Goal: Find specific page/section: Find specific page/section

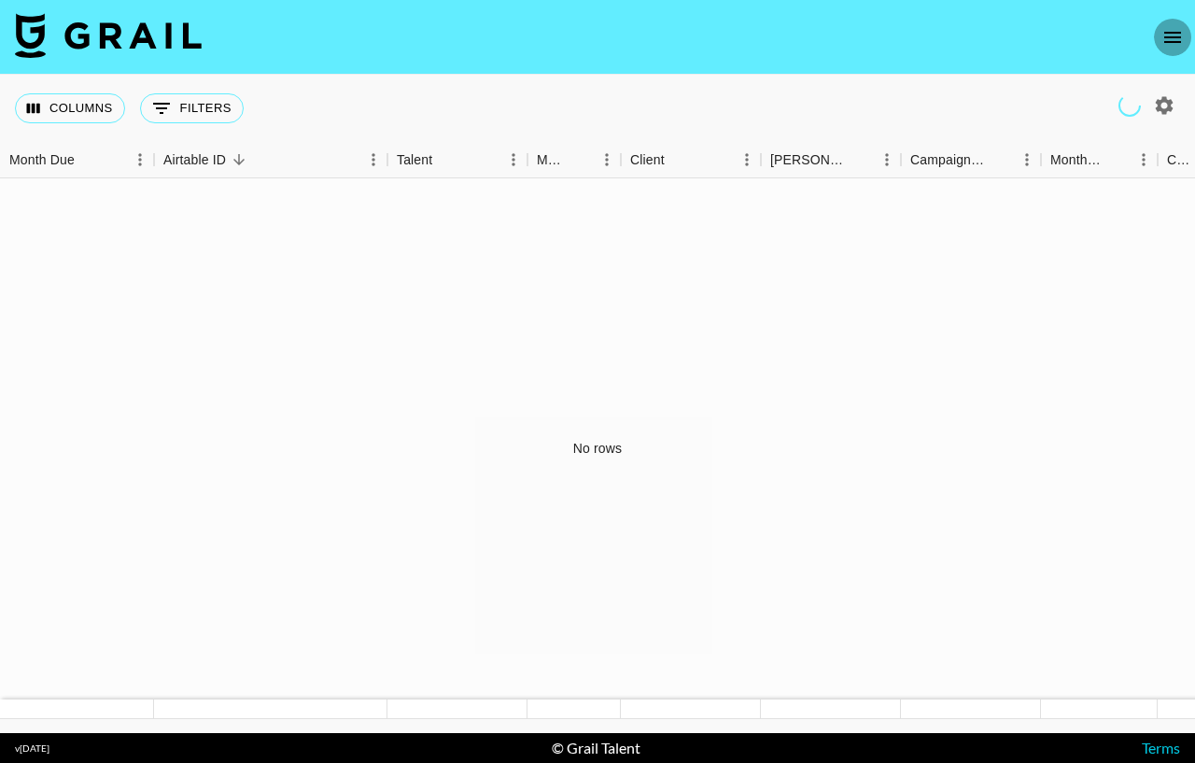
click at [1176, 33] on icon "open drawer" at bounding box center [1172, 37] width 17 height 11
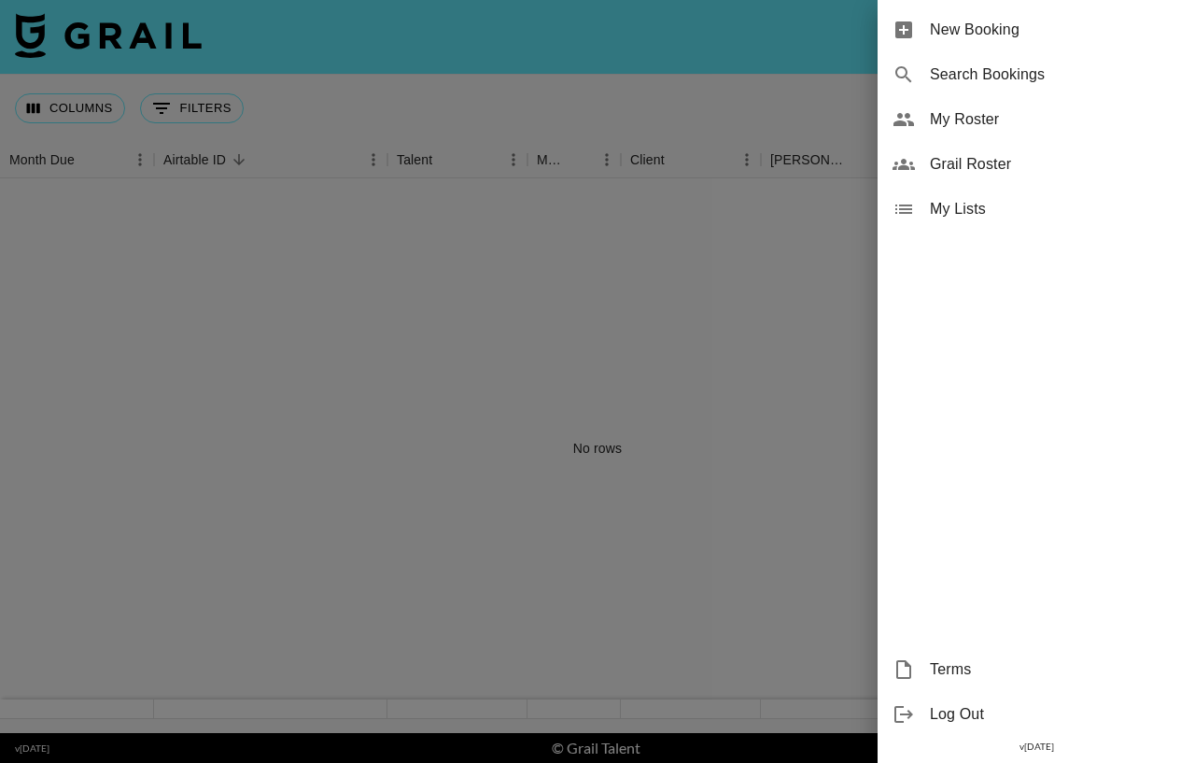
click at [946, 107] on div "My Roster" at bounding box center [1035, 119] width 317 height 45
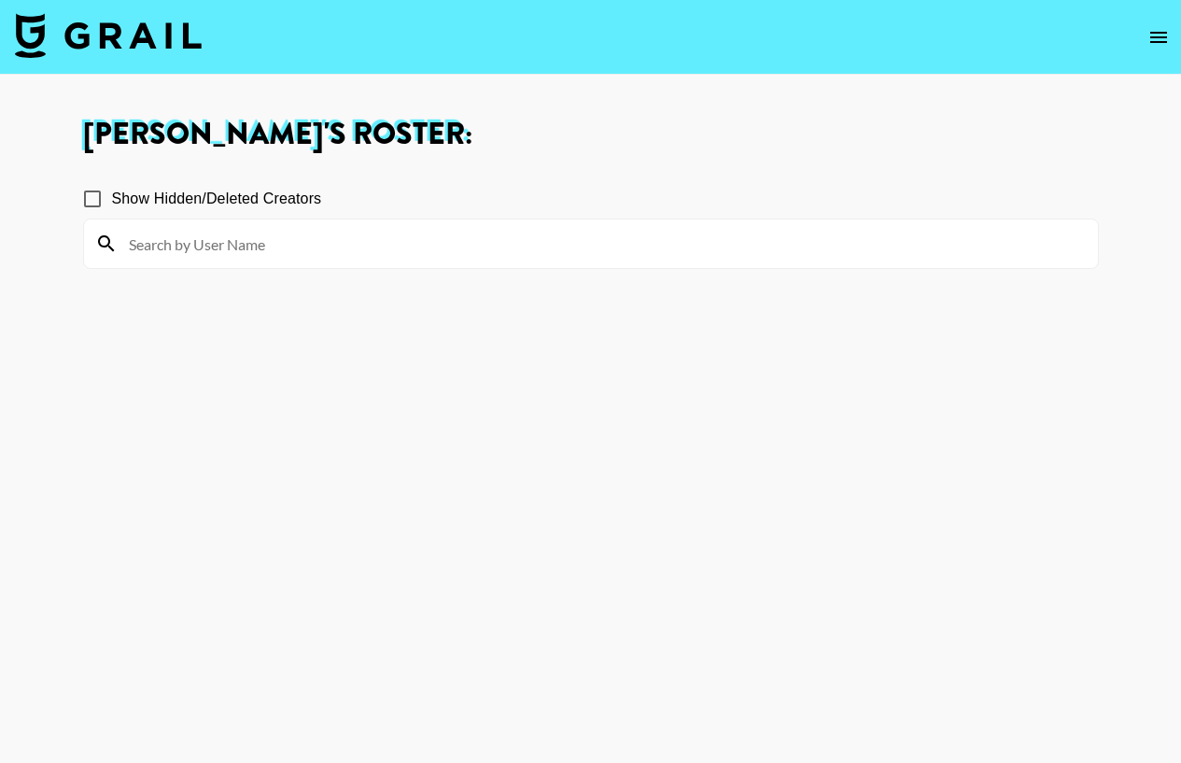
click at [230, 228] on div at bounding box center [591, 243] width 1014 height 49
click at [218, 239] on input at bounding box center [602, 244] width 969 height 30
click at [570, 357] on section "Show Hidden/Deleted Creators" at bounding box center [590, 470] width 1015 height 613
click at [228, 251] on input at bounding box center [602, 244] width 969 height 30
drag, startPoint x: 584, startPoint y: 151, endPoint x: 548, endPoint y: 132, distance: 41.3
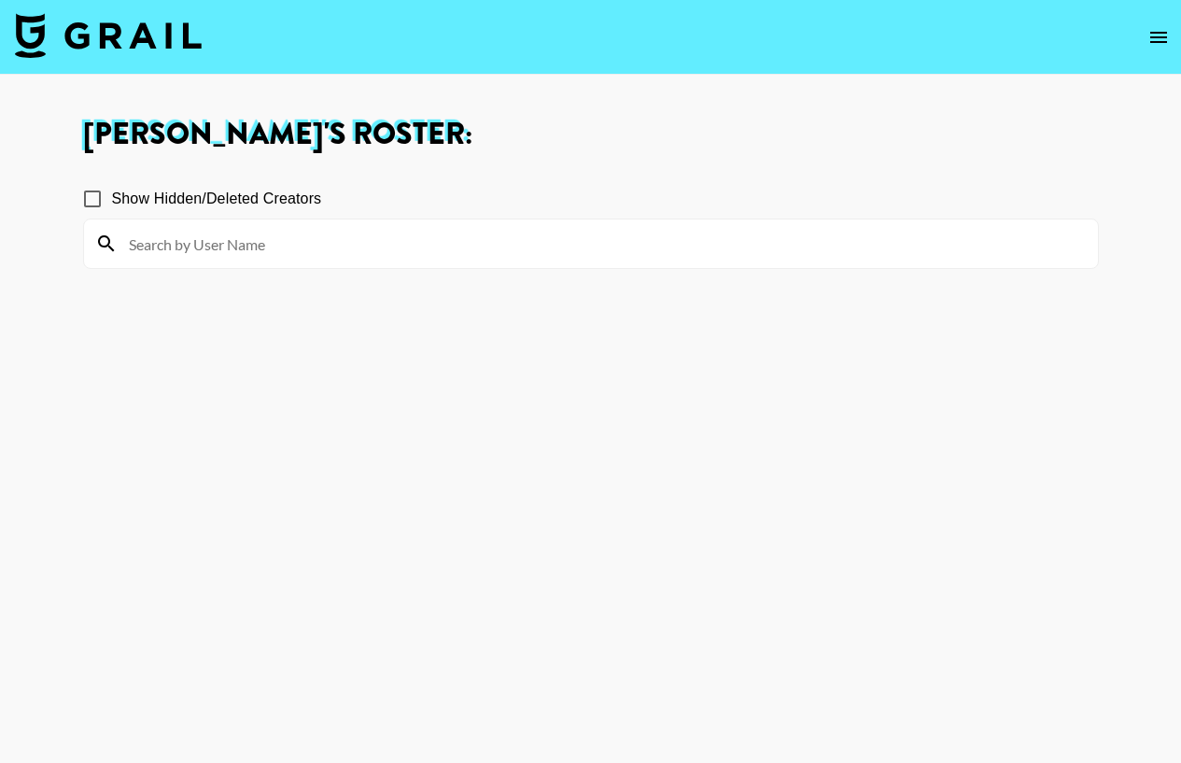
click at [581, 148] on div "[PERSON_NAME] 's Roster: Show Hidden/Deleted Creators" at bounding box center [590, 448] width 1045 height 658
click at [96, 30] on img at bounding box center [108, 35] width 187 height 45
